Goal: Task Accomplishment & Management: Use online tool/utility

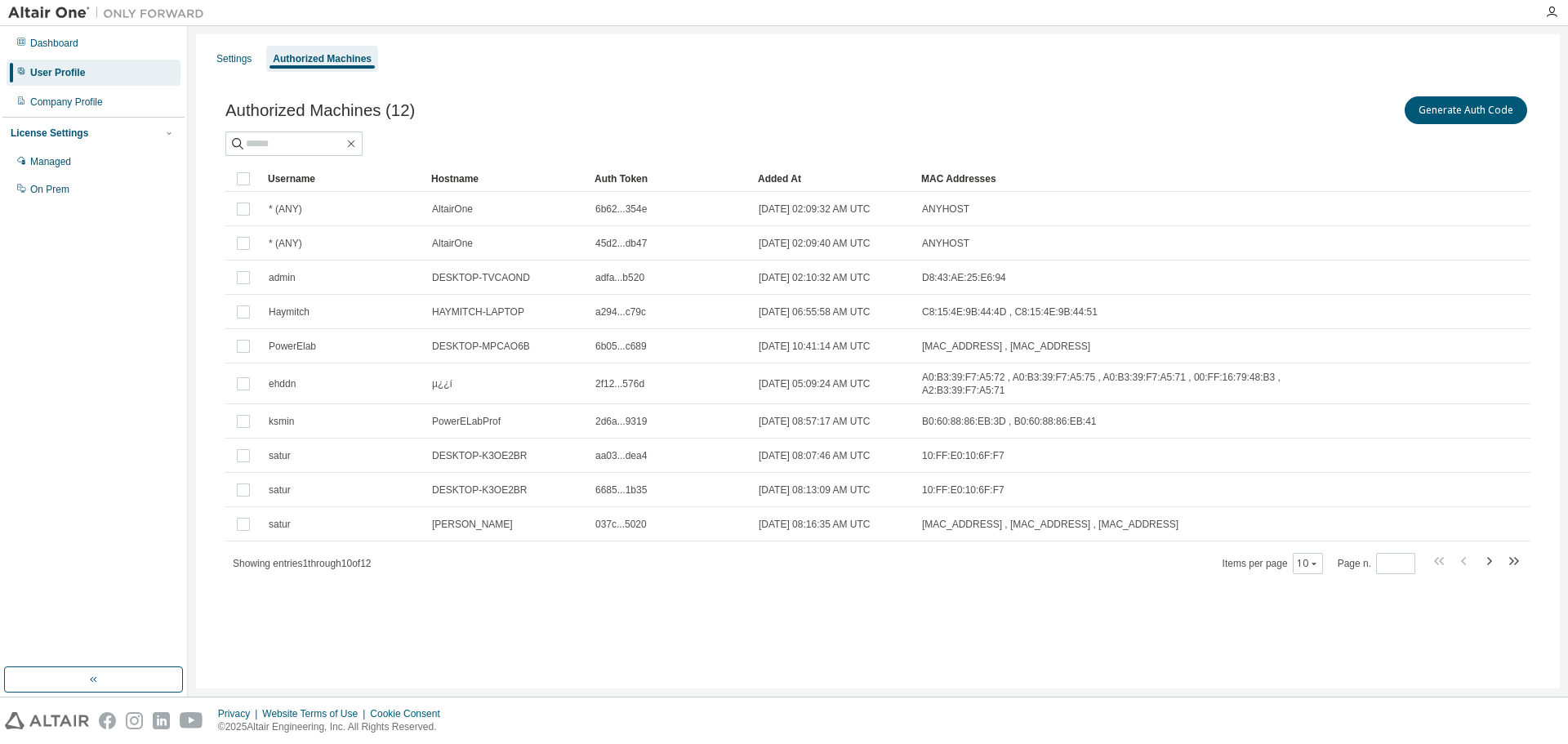
click at [512, 99] on div "Authorized Machines (12) Generate Auth Code" at bounding box center [877, 111] width 1305 height 34
click at [87, 93] on div "Company Profile" at bounding box center [94, 101] width 174 height 26
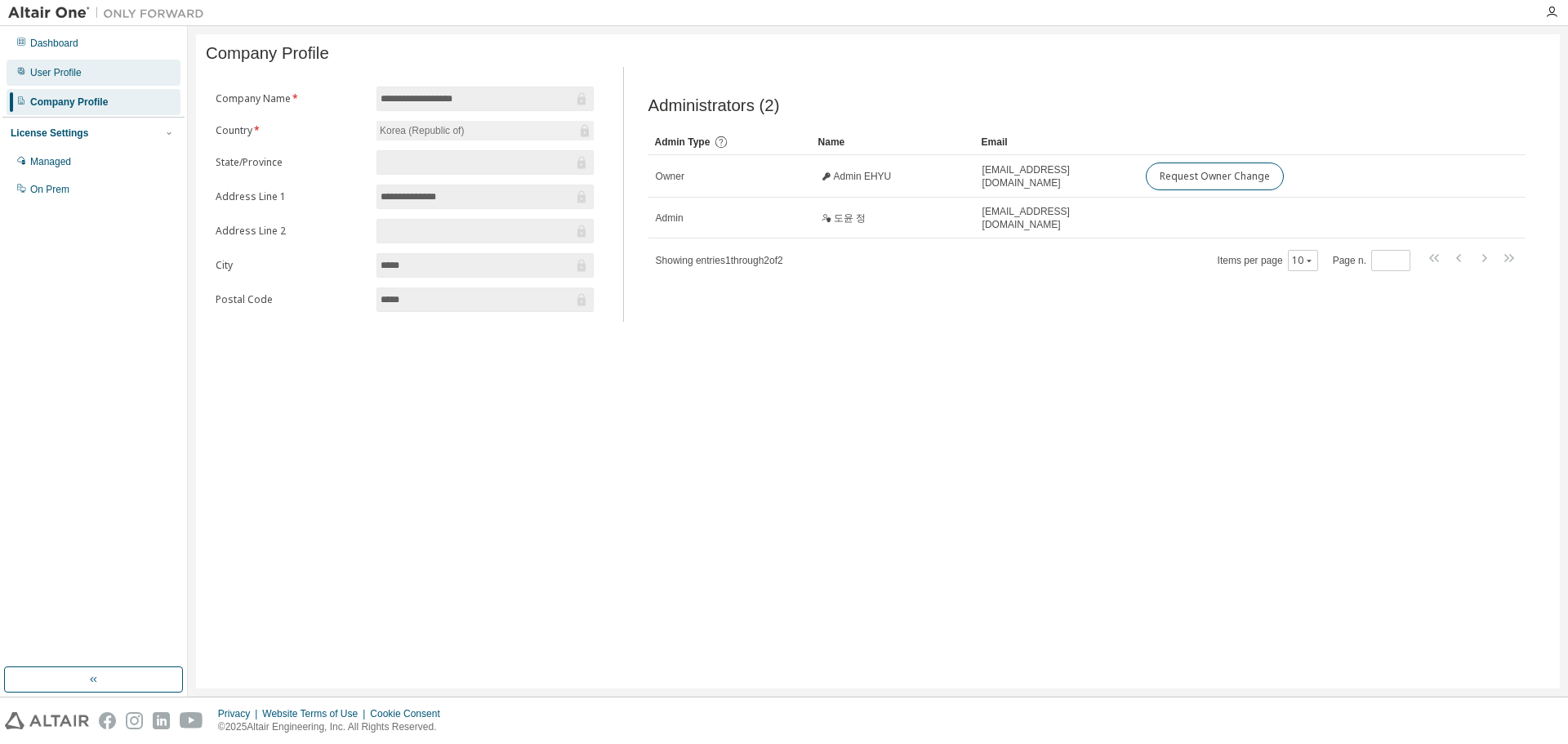
click at [72, 71] on div "User Profile" at bounding box center [56, 72] width 52 height 13
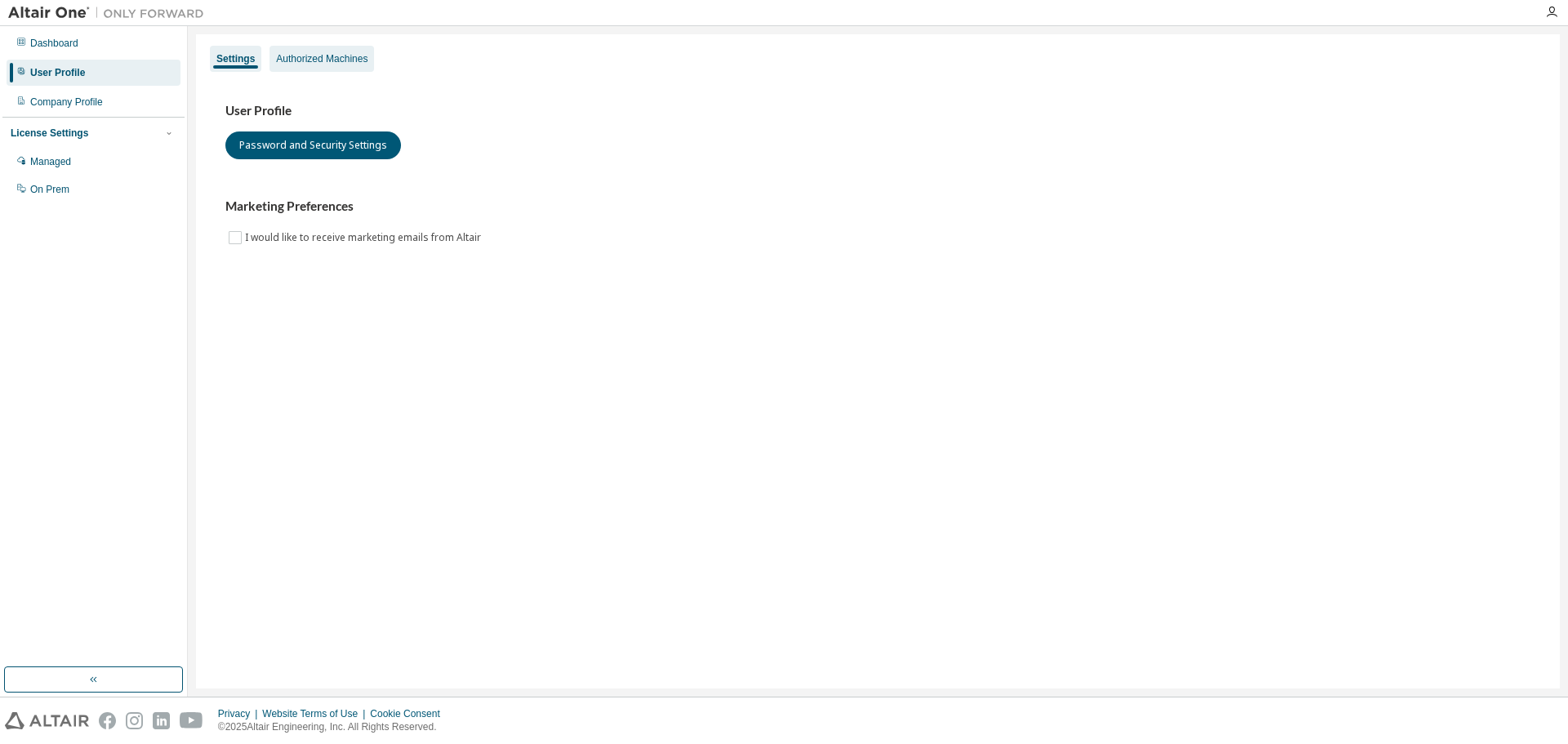
click at [324, 52] on div "Authorized Machines" at bounding box center [322, 59] width 92 height 13
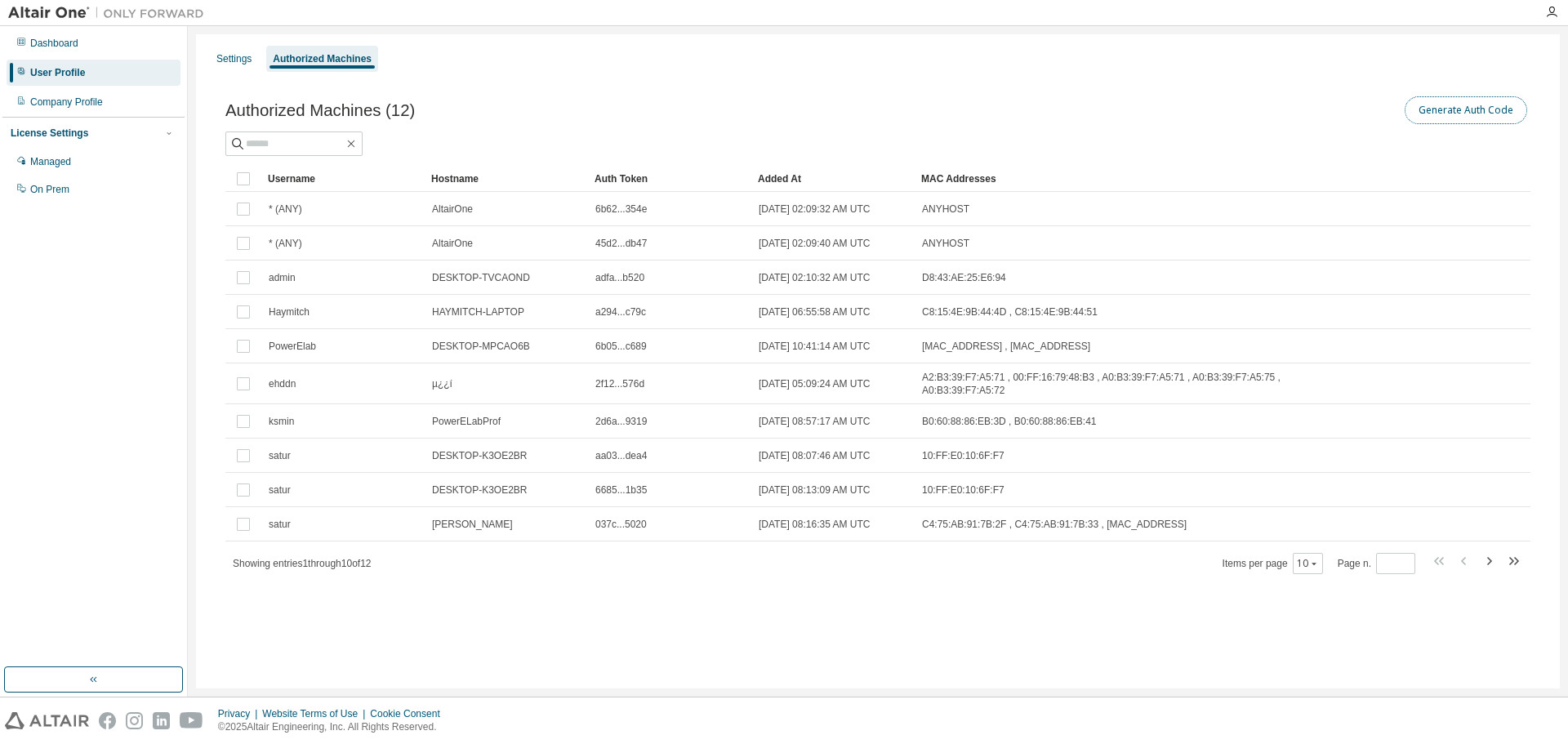
click at [1451, 100] on button "Generate Auth Code" at bounding box center [1466, 110] width 122 height 28
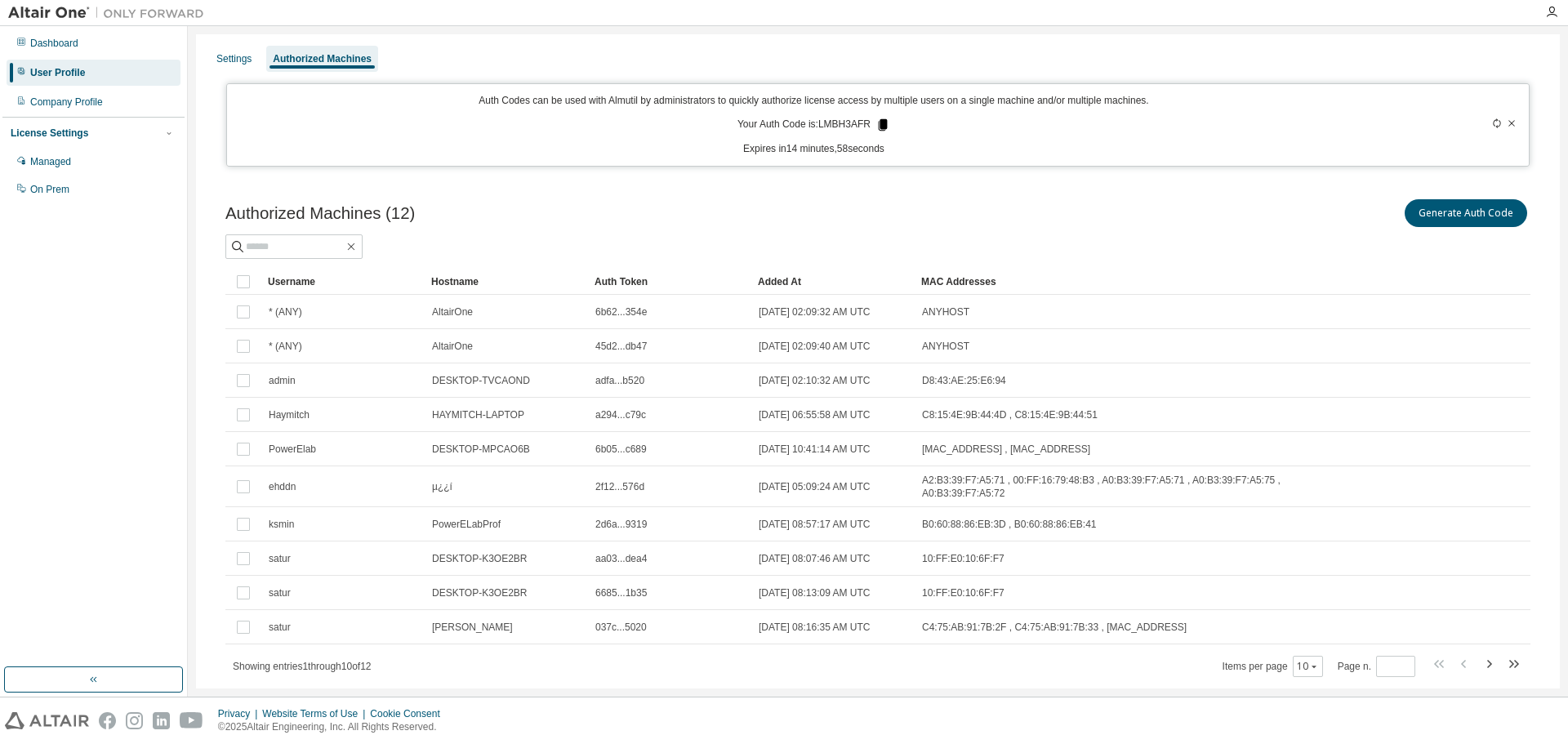
click at [879, 122] on icon at bounding box center [883, 125] width 9 height 11
